Goal: Task Accomplishment & Management: Complete application form

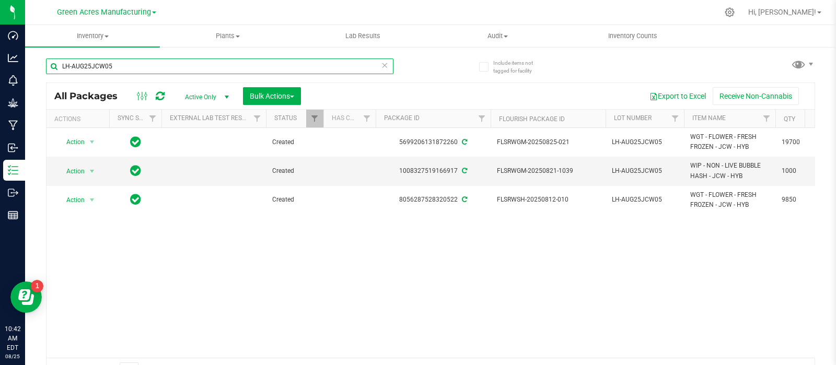
click at [162, 66] on input "LH-AUG25JCW05" at bounding box center [219, 67] width 347 height 16
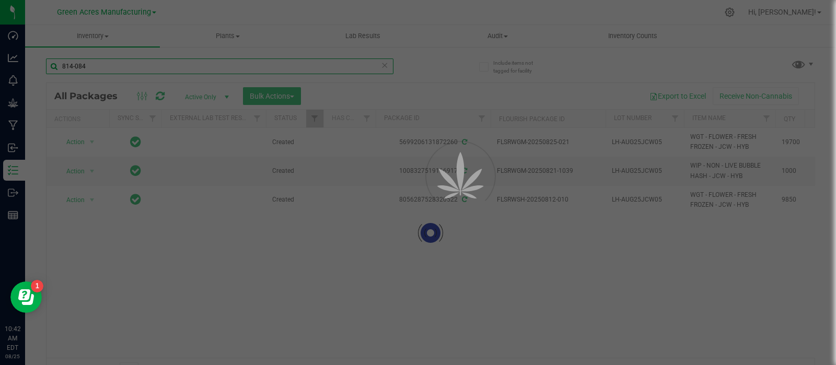
type input "814-084"
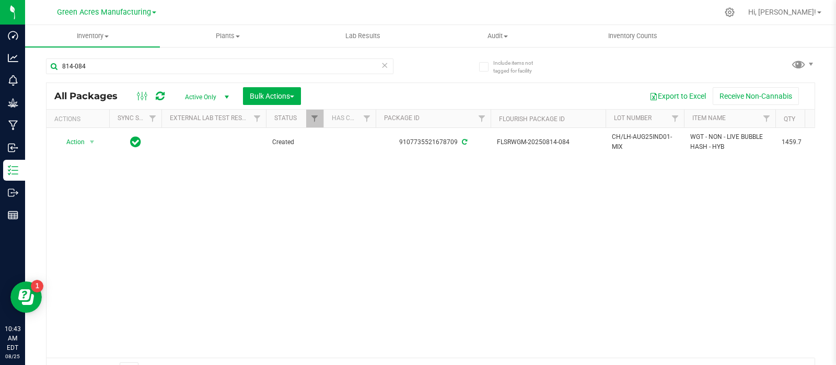
click at [619, 136] on span "CH/LH-AUG25IND01-MIX" at bounding box center [645, 142] width 66 height 20
click at [619, 136] on input "CH/LH-AUG25IND01-MIX" at bounding box center [642, 142] width 75 height 16
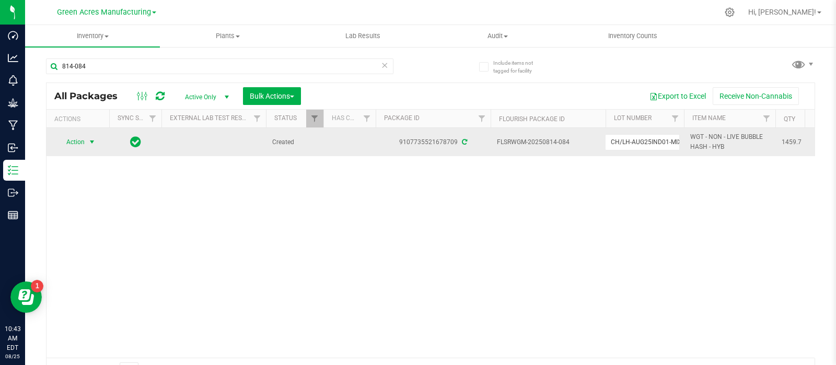
click at [88, 142] on span "select" at bounding box center [92, 142] width 8 height 8
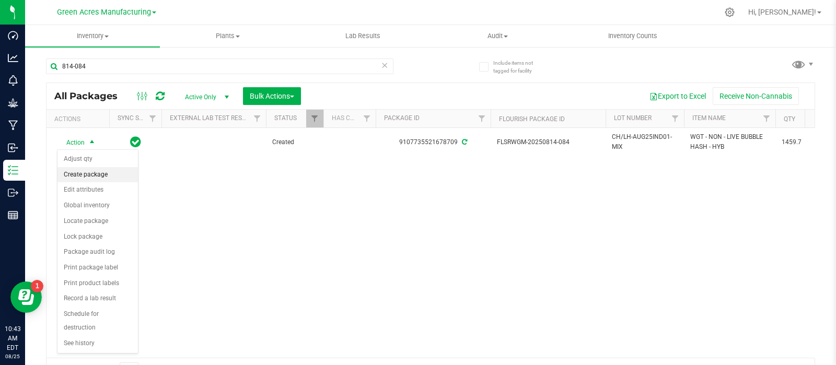
click at [88, 170] on li "Create package" at bounding box center [97, 175] width 80 height 16
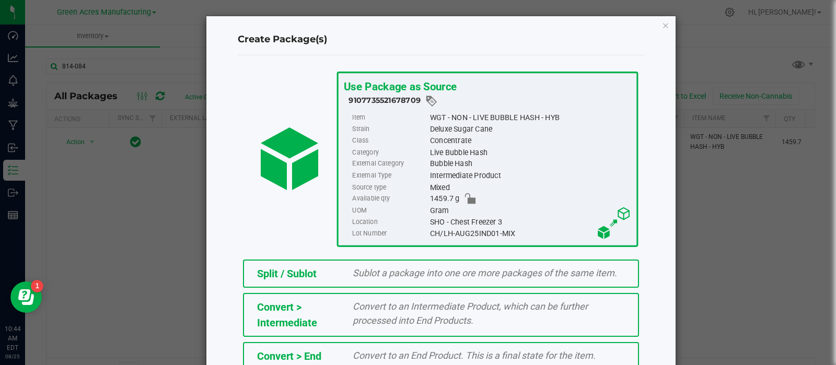
scroll to position [141, 0]
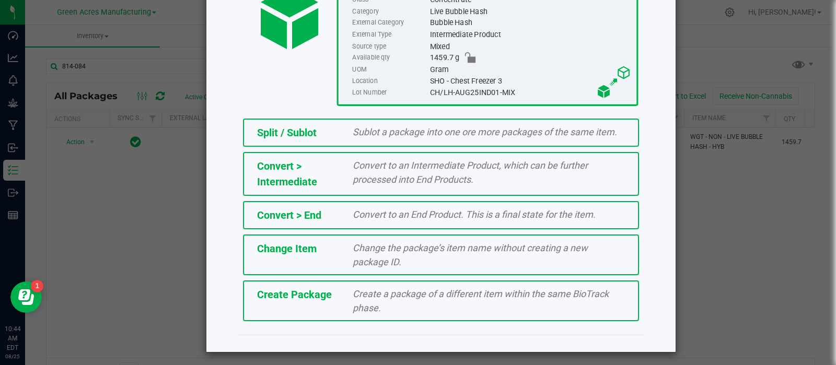
click at [470, 308] on div "Create a package of a different item within the same BioTrack phase." at bounding box center [489, 301] width 288 height 28
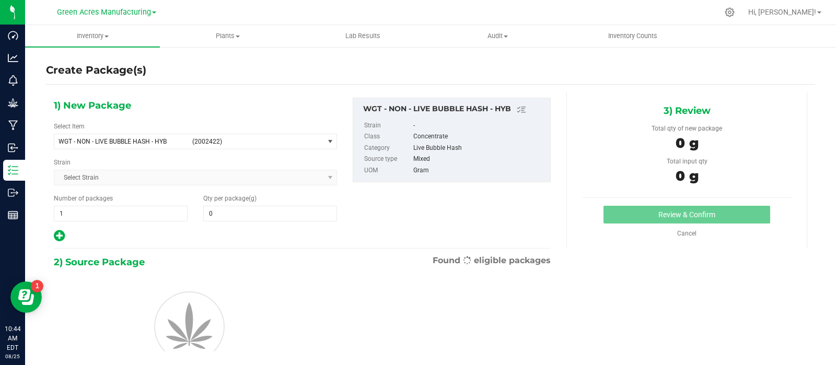
type input "0.0000"
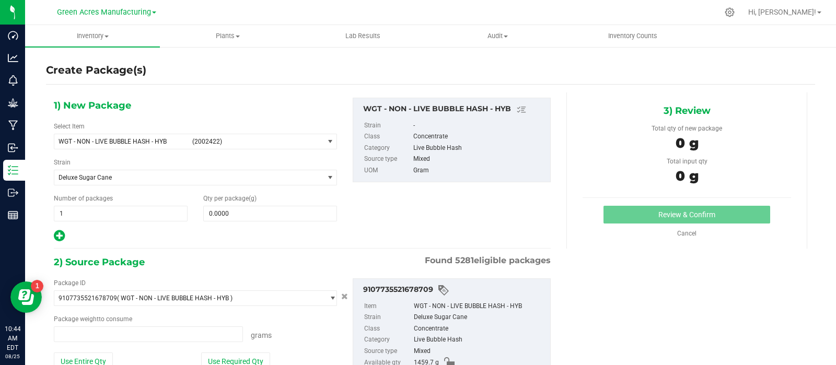
type input "0.0000 g"
click at [243, 217] on span at bounding box center [270, 214] width 134 height 16
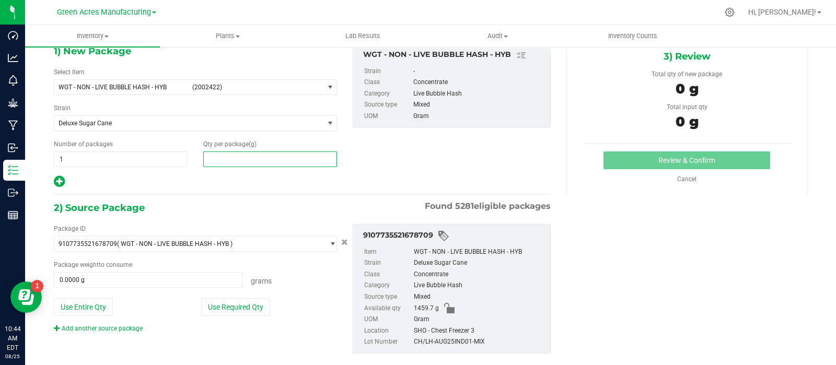
scroll to position [57, 0]
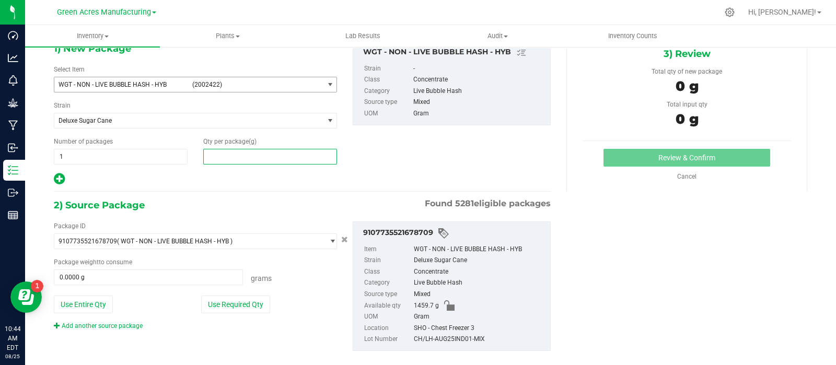
type input "0.0000"
click at [170, 89] on span "WGT - NON - LIVE BUBBLE HASH - HYB (2002422)" at bounding box center [188, 84] width 269 height 15
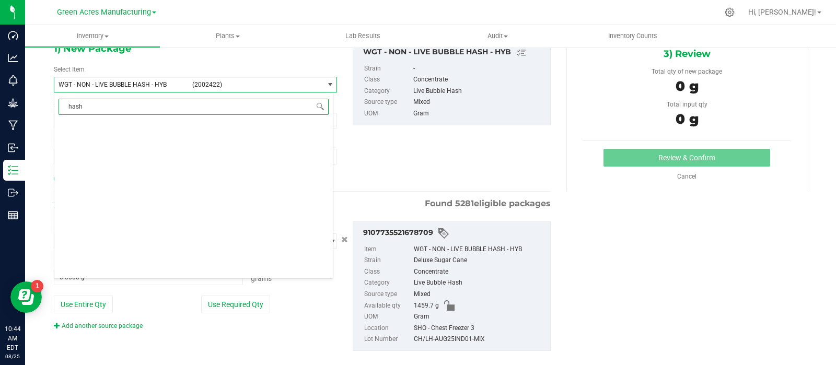
scroll to position [0, 0]
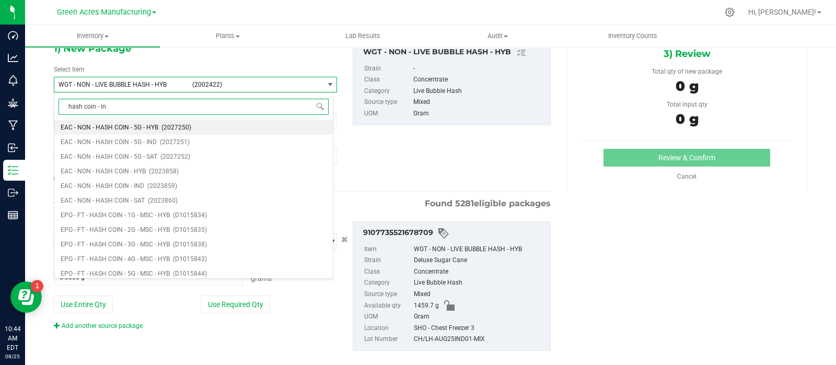
type input "hash coin - ind"
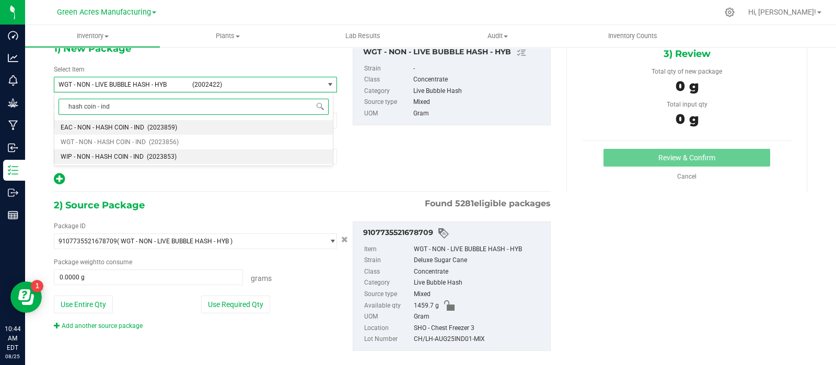
click at [136, 159] on span "WIP - NON - HASH COIN - IND" at bounding box center [102, 156] width 83 height 7
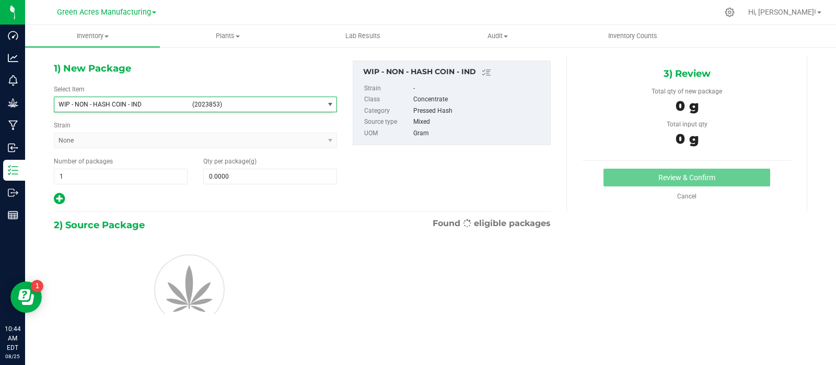
type input "0.0000"
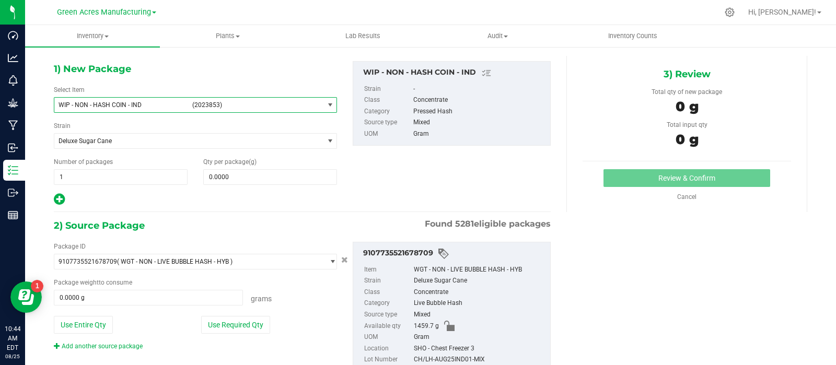
scroll to position [72, 0]
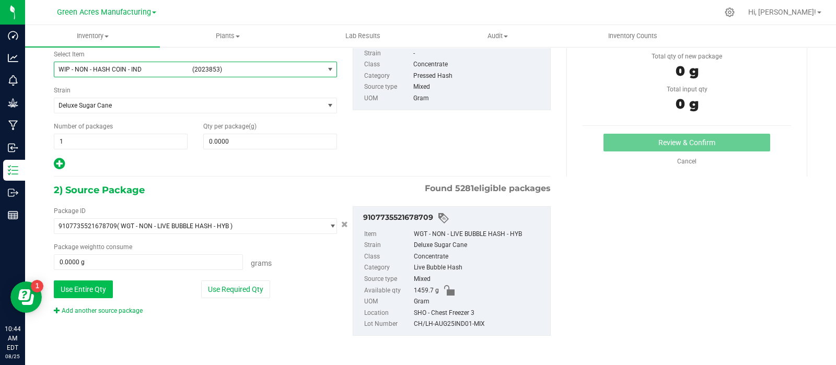
click at [101, 292] on button "Use Entire Qty" at bounding box center [83, 290] width 59 height 18
type input "1459.7000 g"
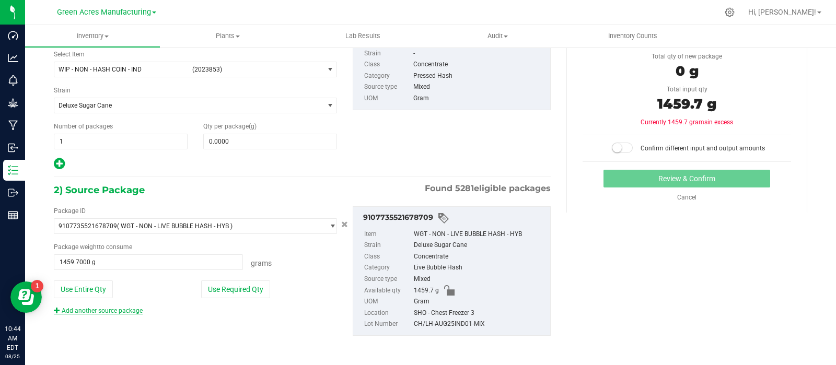
click at [109, 308] on link "Add another source package" at bounding box center [98, 310] width 89 height 7
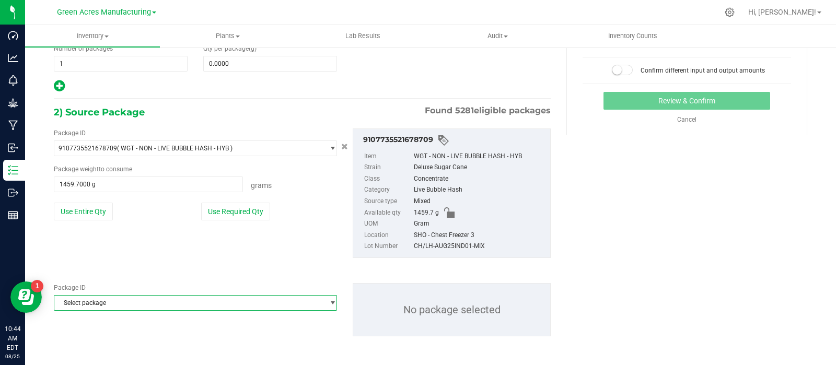
click at [112, 304] on span "Select package" at bounding box center [188, 303] width 269 height 15
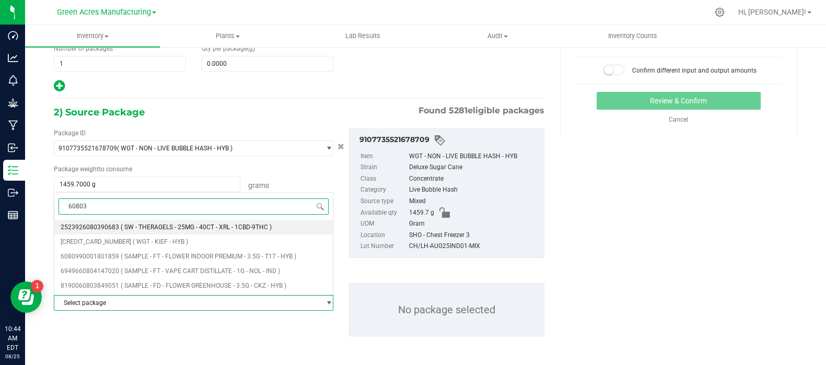
type input "608033"
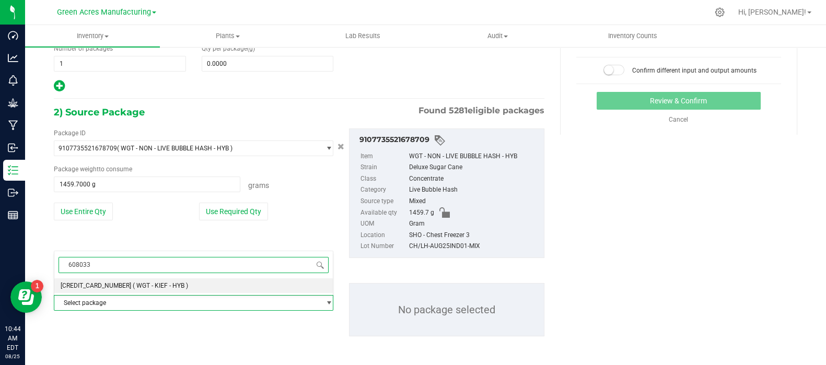
click at [111, 288] on span "[CREDIT_CARD_NUMBER]" at bounding box center [96, 285] width 71 height 7
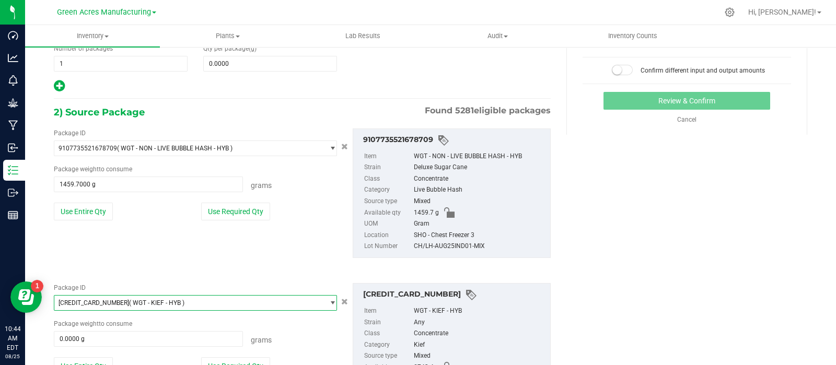
scroll to position [227, 0]
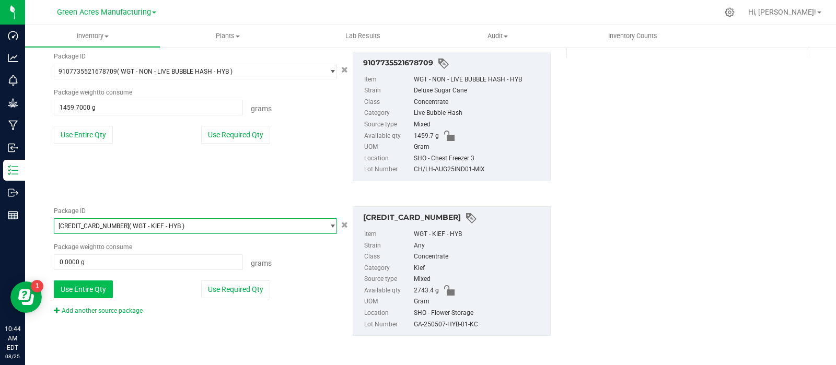
click at [94, 287] on button "Use Entire Qty" at bounding box center [83, 290] width 59 height 18
type input "2743.4000 g"
type input "2743.4"
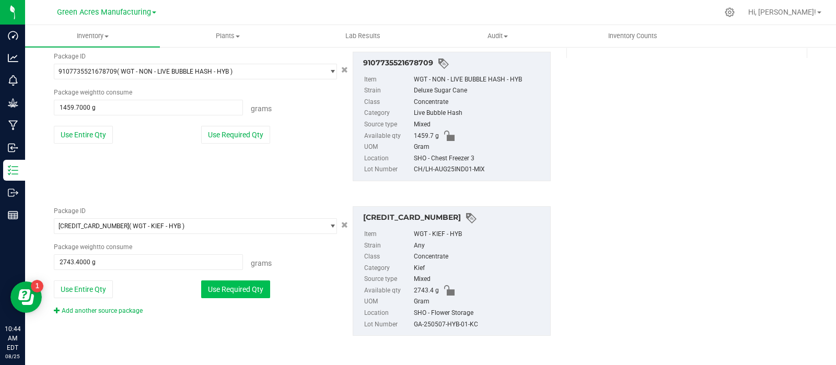
click at [216, 287] on button "Use Required Qty" at bounding box center [235, 290] width 69 height 18
type input "0.0000 g"
type input "0"
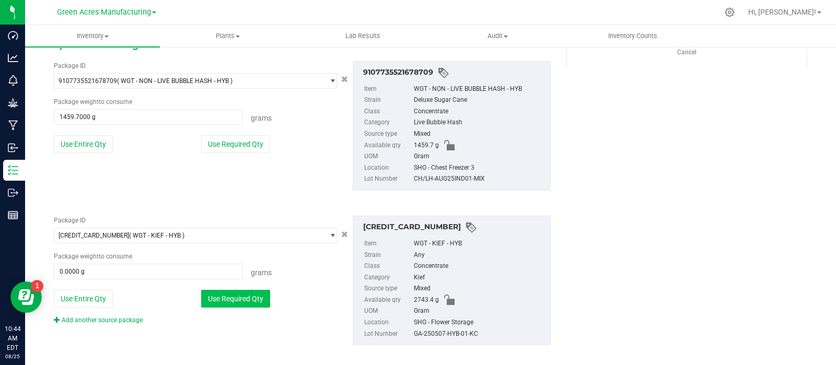
scroll to position [217, 0]
click at [162, 273] on span at bounding box center [148, 272] width 189 height 16
type input "0.0000 g"
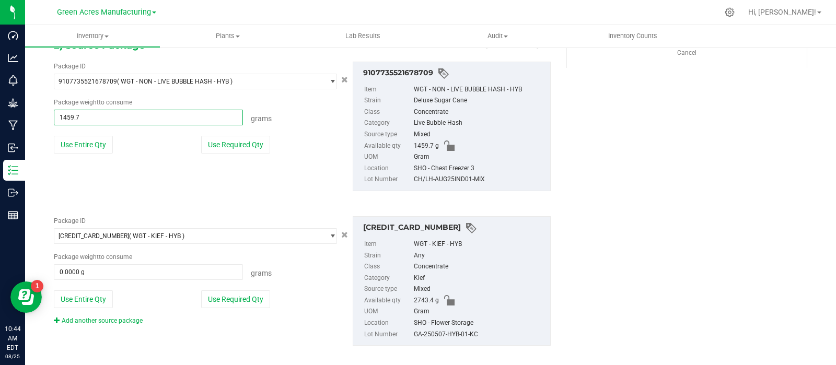
drag, startPoint x: 103, startPoint y: 121, endPoint x: 51, endPoint y: 123, distance: 52.8
click at [50, 123] on div "Package ID 9107735521678709 ( WGT - NON - LIVE BUBBLE HASH - HYB ) 000051884181…" at bounding box center [195, 112] width 299 height 100
click at [96, 264] on span at bounding box center [148, 272] width 189 height 16
click at [0, 0] on input "text" at bounding box center [0, 0] width 0 height 0
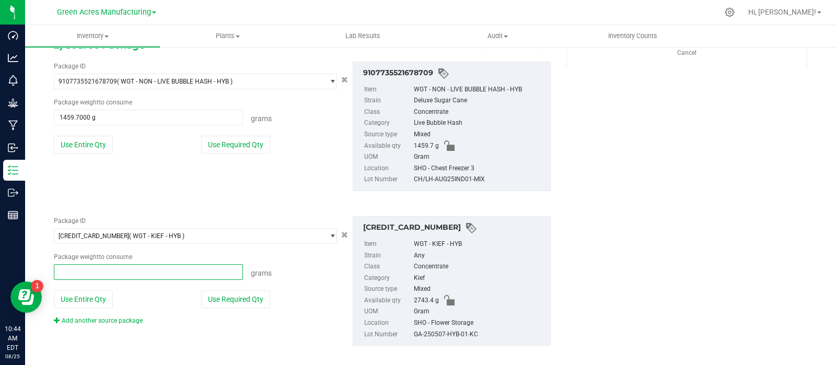
paste input "1459.7"
type input "1459.7"
type input "1459.7000 g"
click at [272, 193] on div "Package ID 9107735521678709 ( WGT - NON - LIVE BUBBLE HASH - HYB ) 000051884181…" at bounding box center [302, 126] width 513 height 146
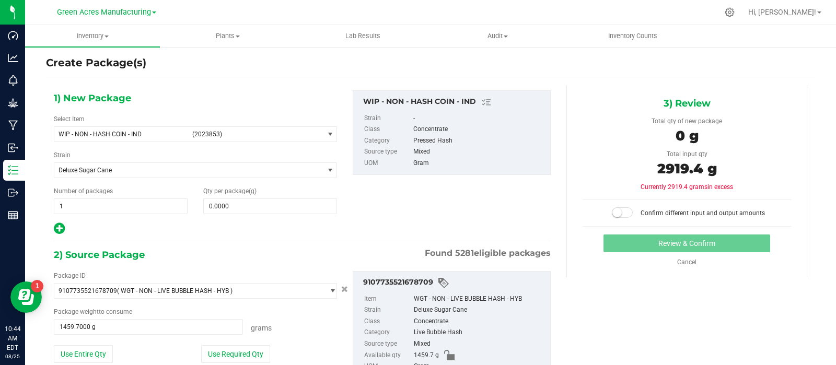
scroll to position [0, 0]
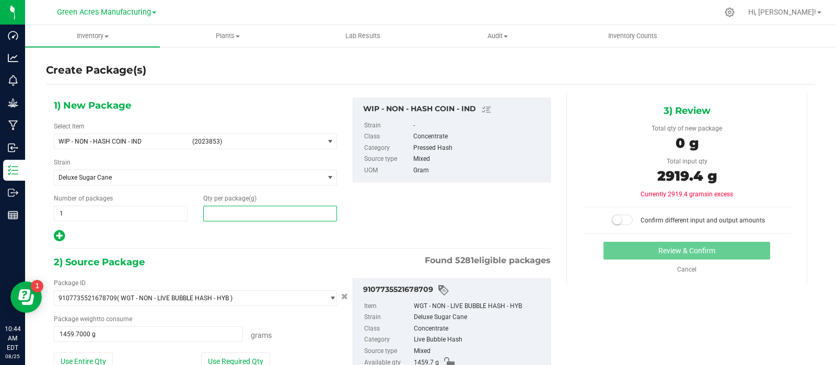
click at [283, 217] on span at bounding box center [270, 214] width 134 height 16
type input "1"
type input "2919.4"
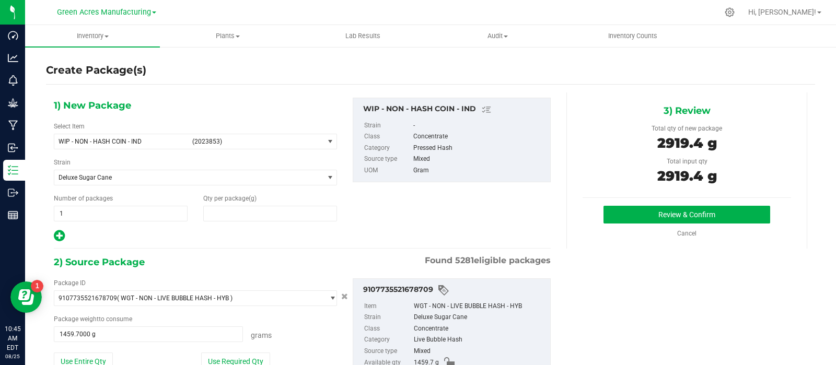
type input "2,919.4000"
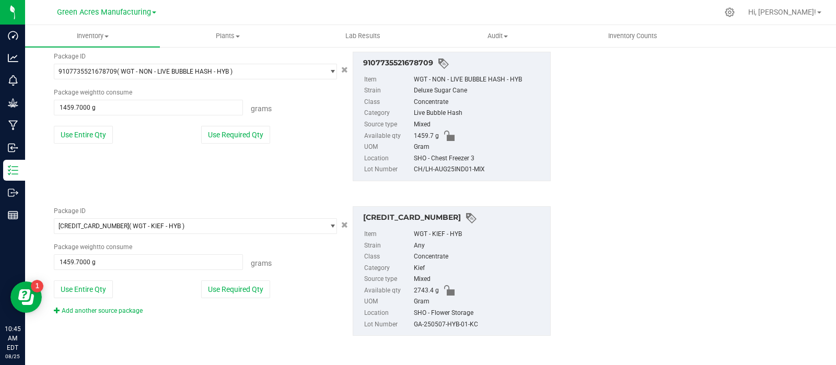
click at [444, 324] on div "GA-250507-HYB-01-KC" at bounding box center [479, 324] width 131 height 11
copy div "GA-250507-HYB-01-KC"
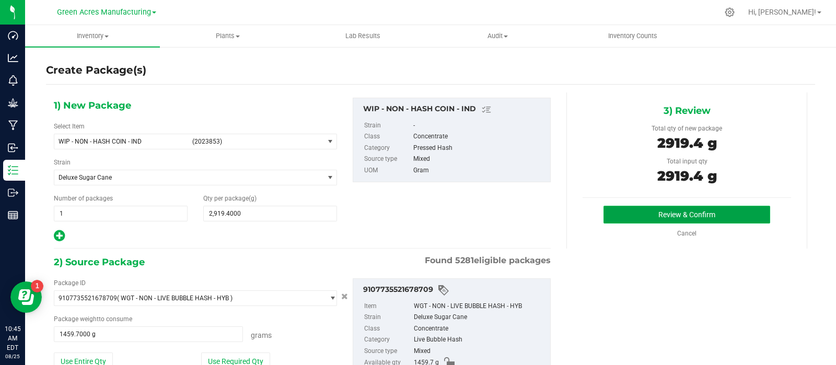
click at [621, 216] on button "Review & Confirm" at bounding box center [686, 215] width 167 height 18
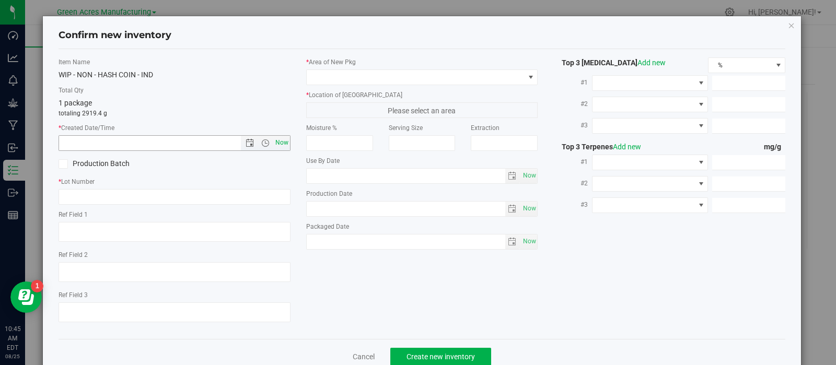
click at [276, 145] on span "Now" at bounding box center [282, 142] width 18 height 15
type input "[DATE] 10:45 AM"
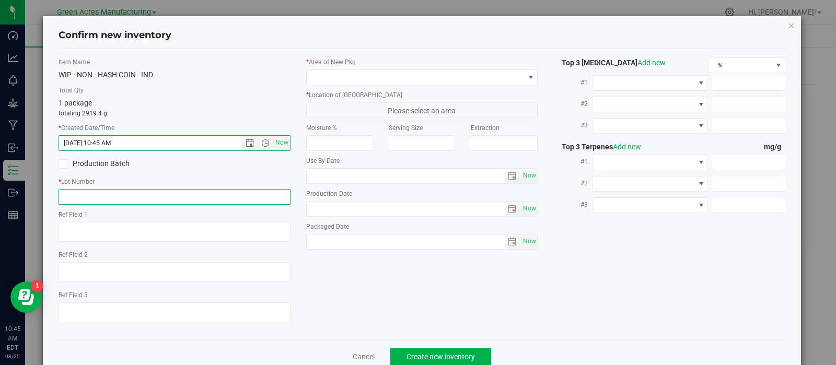
click at [270, 196] on input "text" at bounding box center [175, 197] width 232 height 16
paste input "HC-AUG25IND03"
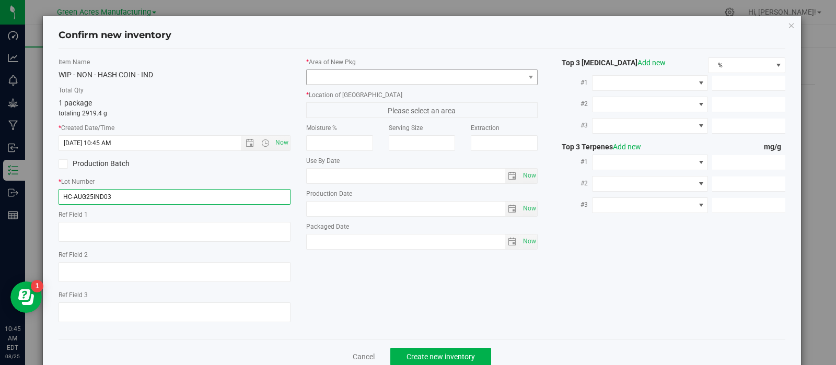
type input "HC-AUG25IND03"
click at [394, 73] on span at bounding box center [416, 77] width 218 height 15
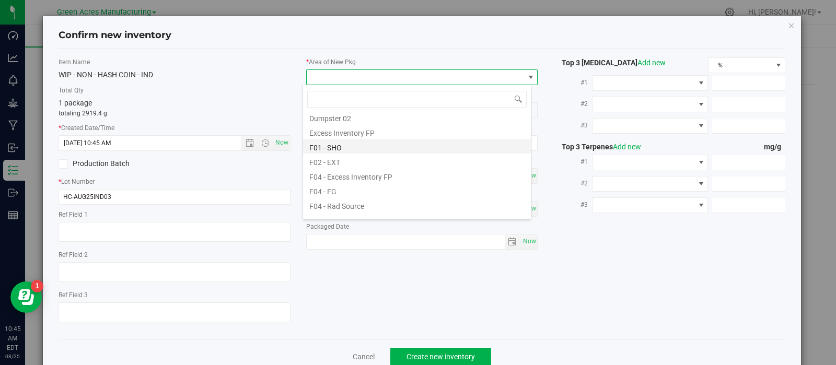
scroll to position [15, 0]
click at [341, 156] on li "F02 - EXT" at bounding box center [417, 163] width 228 height 15
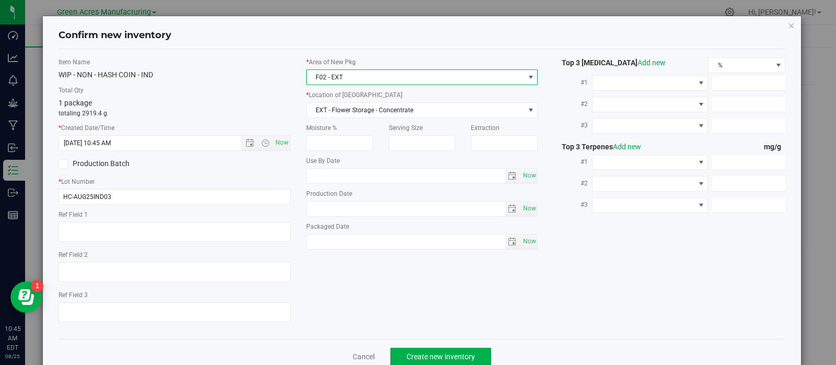
click at [339, 78] on span "F02 - EXT" at bounding box center [416, 77] width 218 height 15
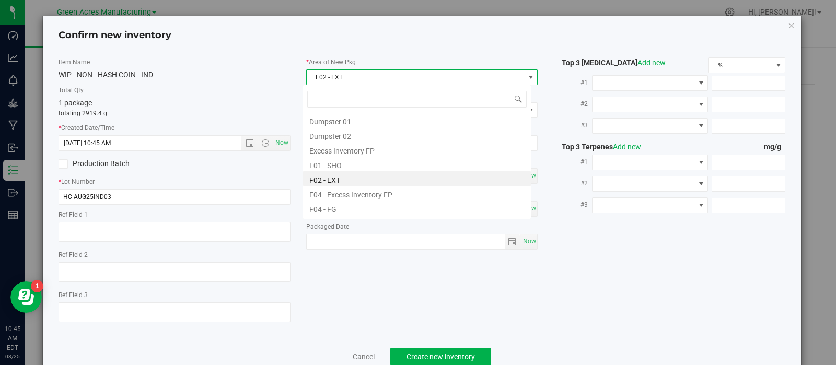
scroll to position [15, 229]
click at [327, 162] on li "F01 - SHO" at bounding box center [417, 164] width 228 height 15
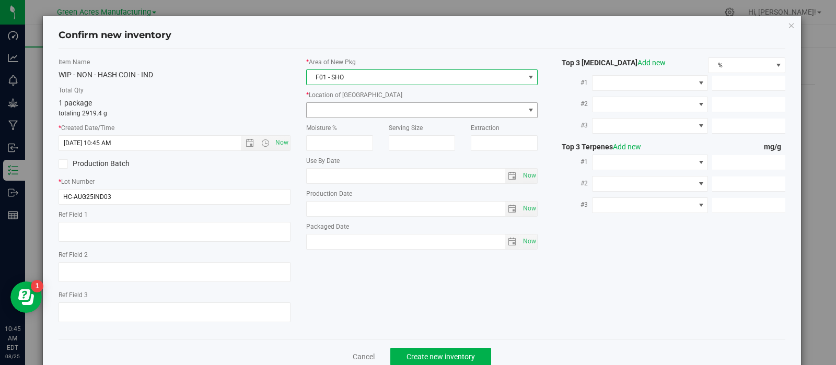
click at [340, 113] on span at bounding box center [416, 110] width 218 height 15
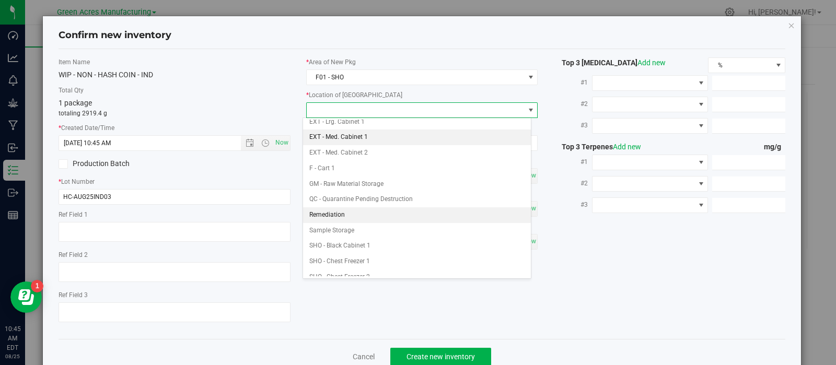
scroll to position [100, 0]
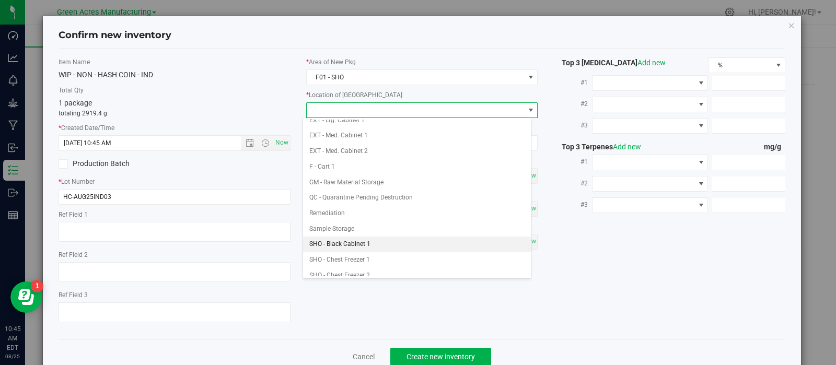
click at [352, 239] on li "SHO - Black Cabinet 1" at bounding box center [417, 245] width 228 height 16
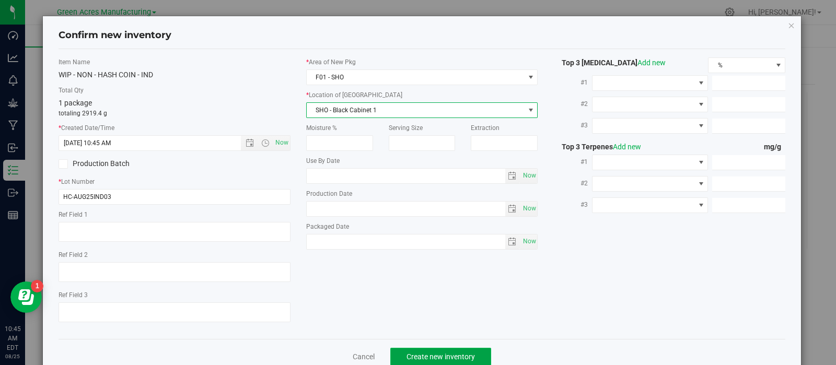
click at [397, 357] on button "Create new inventory" at bounding box center [440, 357] width 101 height 18
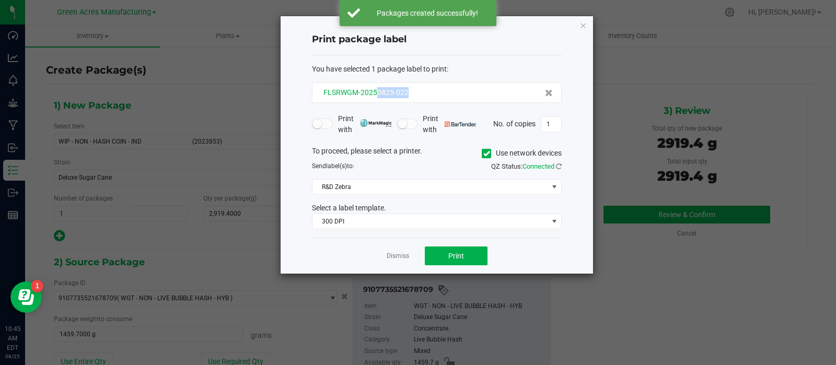
drag, startPoint x: 414, startPoint y: 94, endPoint x: 375, endPoint y: 96, distance: 39.8
click at [375, 96] on div "FLSRWGM-20250825-022" at bounding box center [437, 92] width 232 height 11
copy span "0825-022"
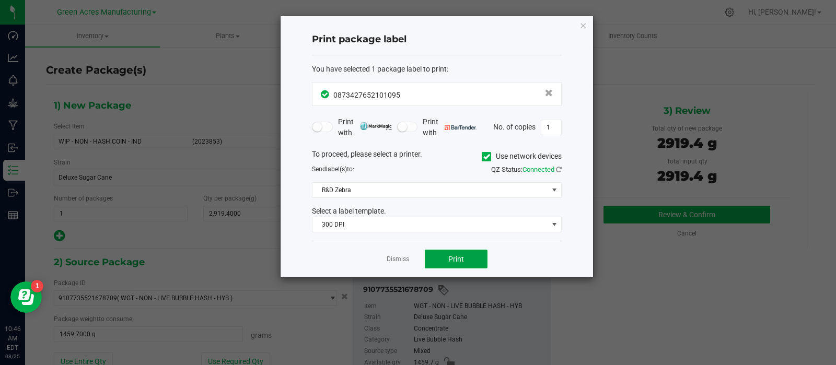
click at [448, 261] on span "Print" at bounding box center [456, 259] width 16 height 8
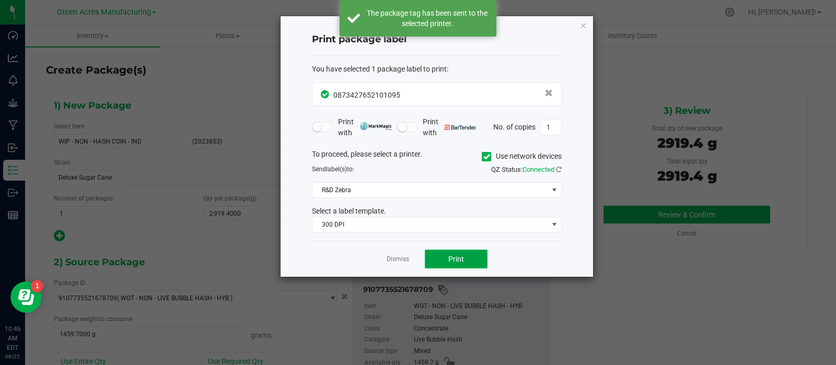
click at [448, 261] on span "Print" at bounding box center [456, 259] width 16 height 8
click at [403, 258] on link "Dismiss" at bounding box center [398, 259] width 22 height 9
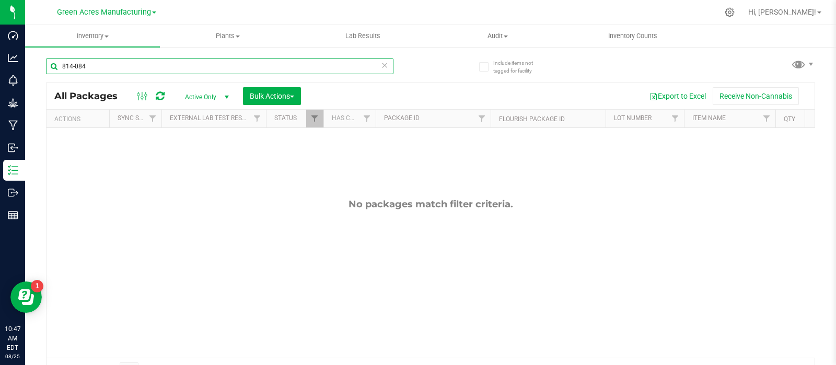
click at [180, 69] on input "814-084" at bounding box center [219, 67] width 347 height 16
